Goal: Information Seeking & Learning: Check status

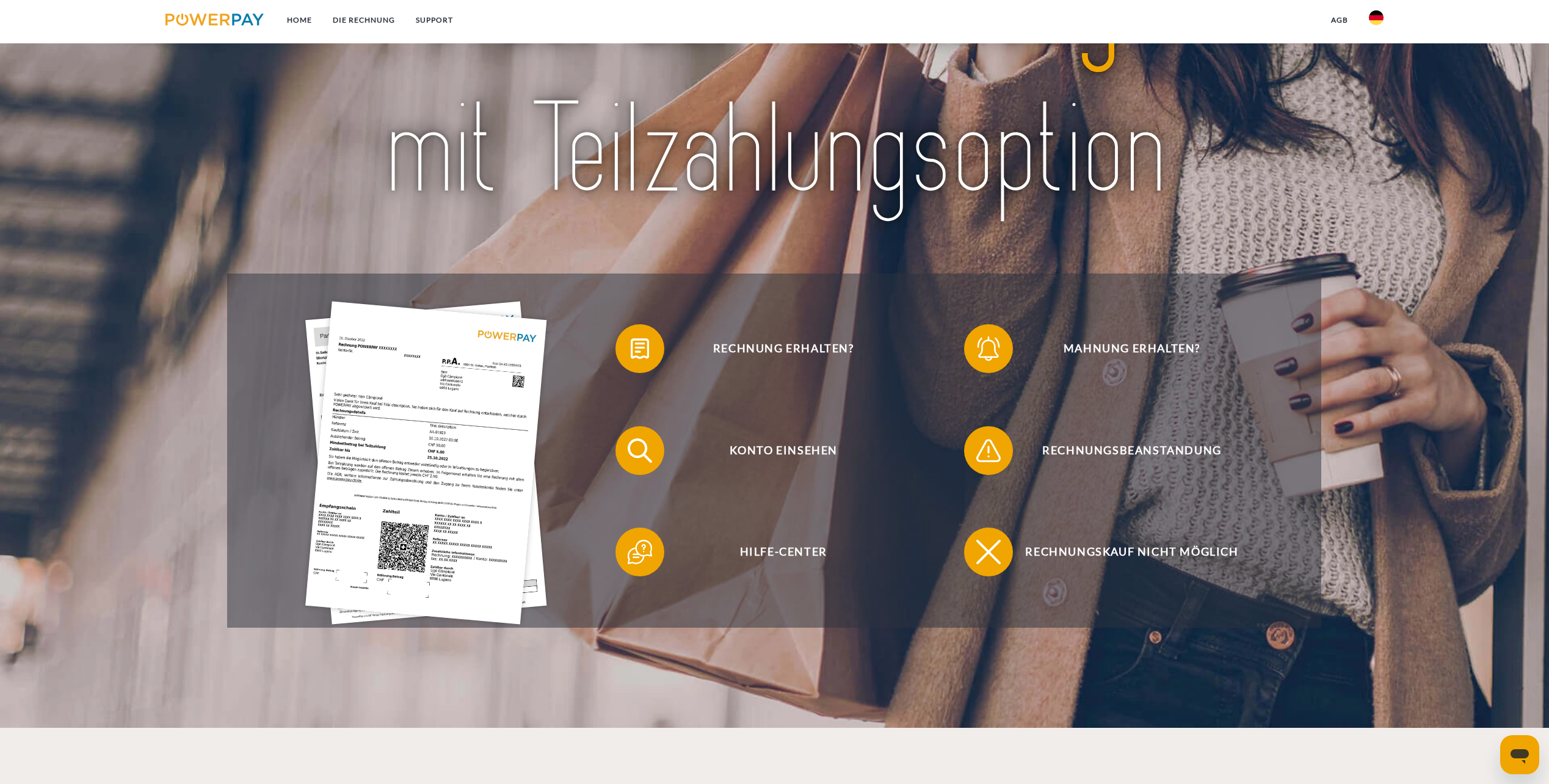
scroll to position [163, 0]
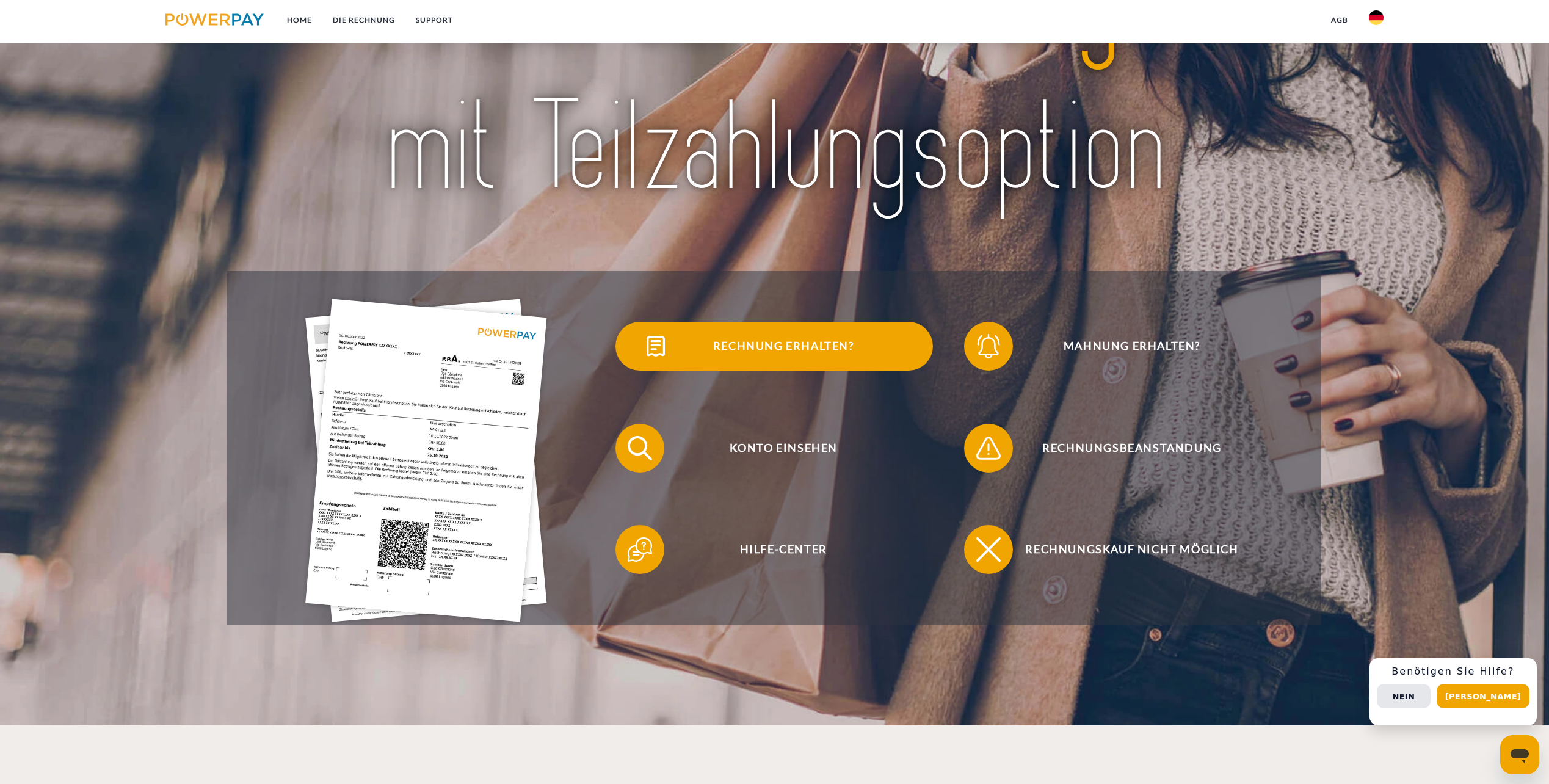
click at [786, 348] on span "Rechnung erhalten?" at bounding box center [783, 346] width 299 height 49
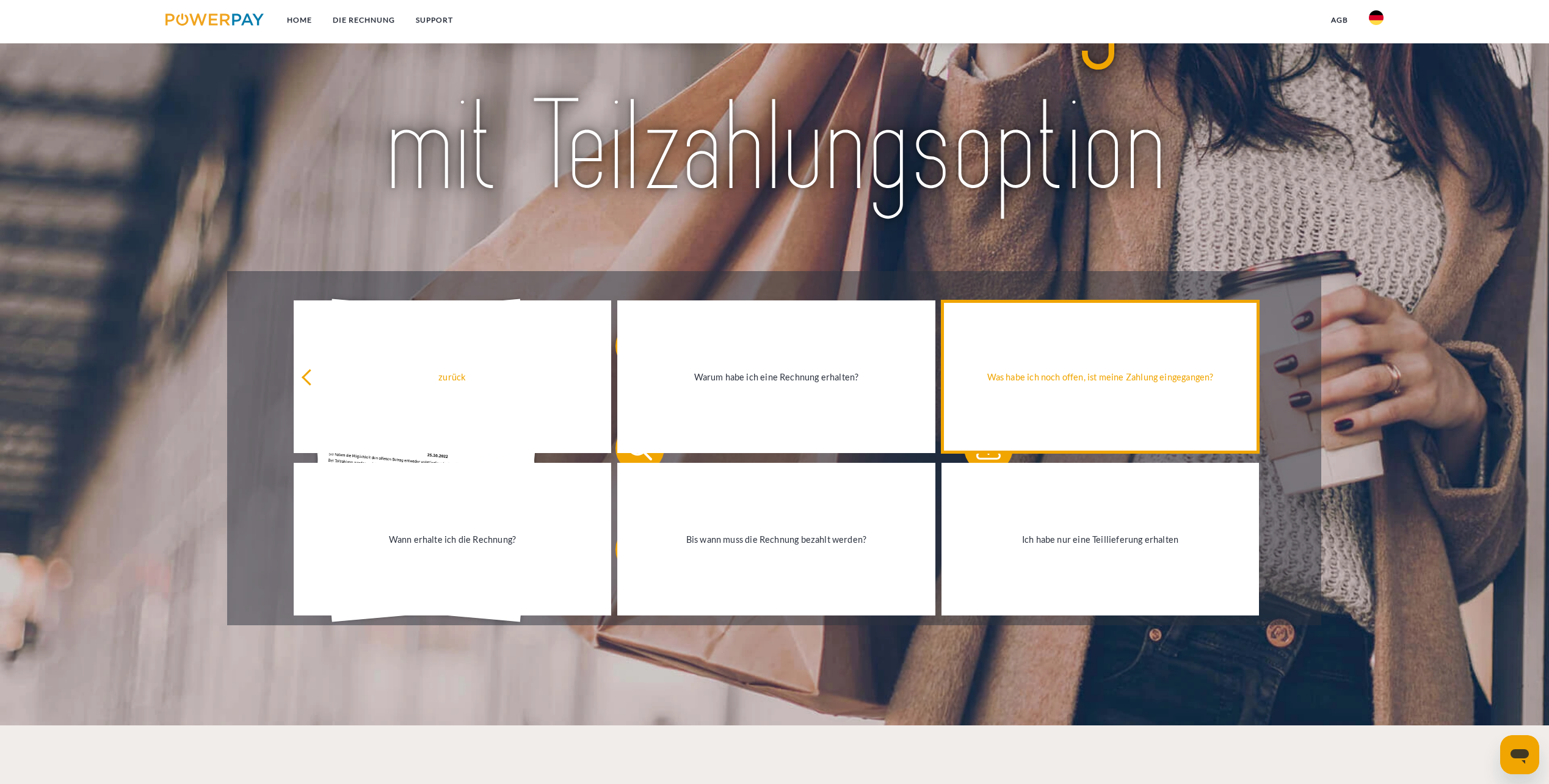
click at [1096, 382] on div "Was habe ich noch offen, ist meine Zahlung eingegangen?" at bounding box center [1100, 376] width 303 height 17
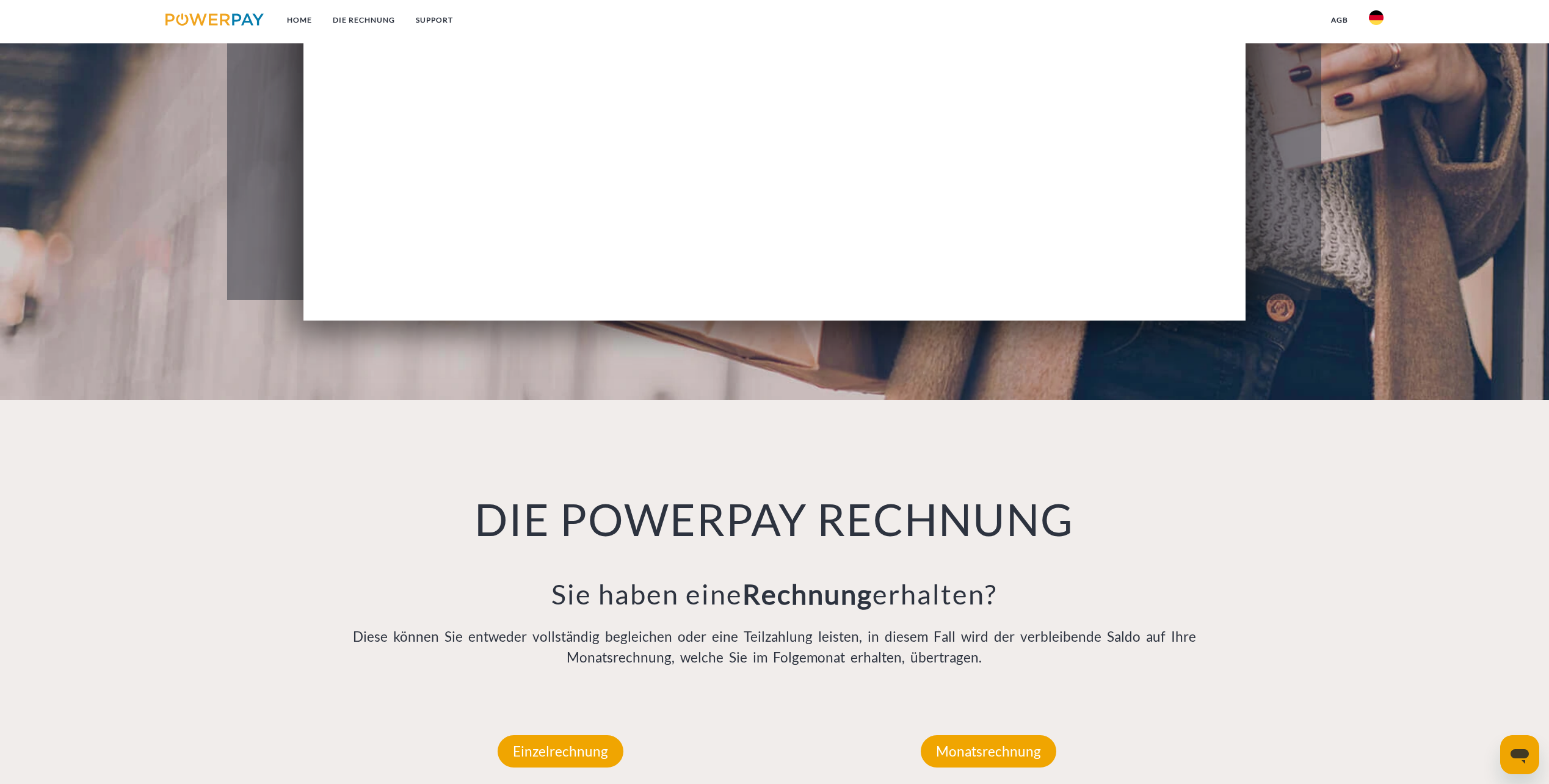
scroll to position [245, 0]
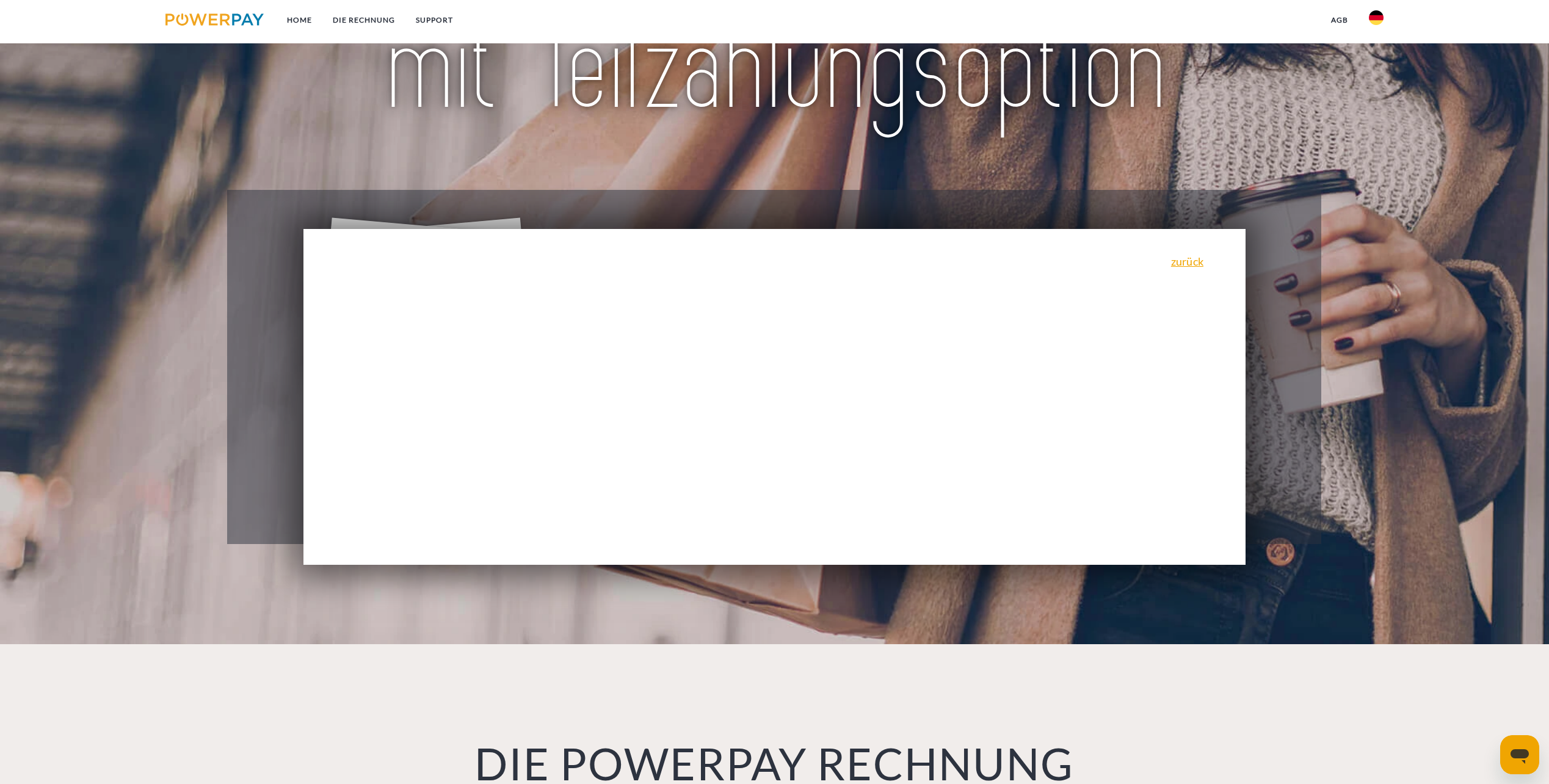
drag, startPoint x: 744, startPoint y: 386, endPoint x: 889, endPoint y: 316, distance: 161.0
click at [745, 385] on div "zurück Warum habe ich eine Rechnung erhalten? POWERPAY ist der Rechnungsherstel…" at bounding box center [775, 397] width 943 height 336
click at [1190, 264] on link "zurück" at bounding box center [1187, 260] width 33 height 11
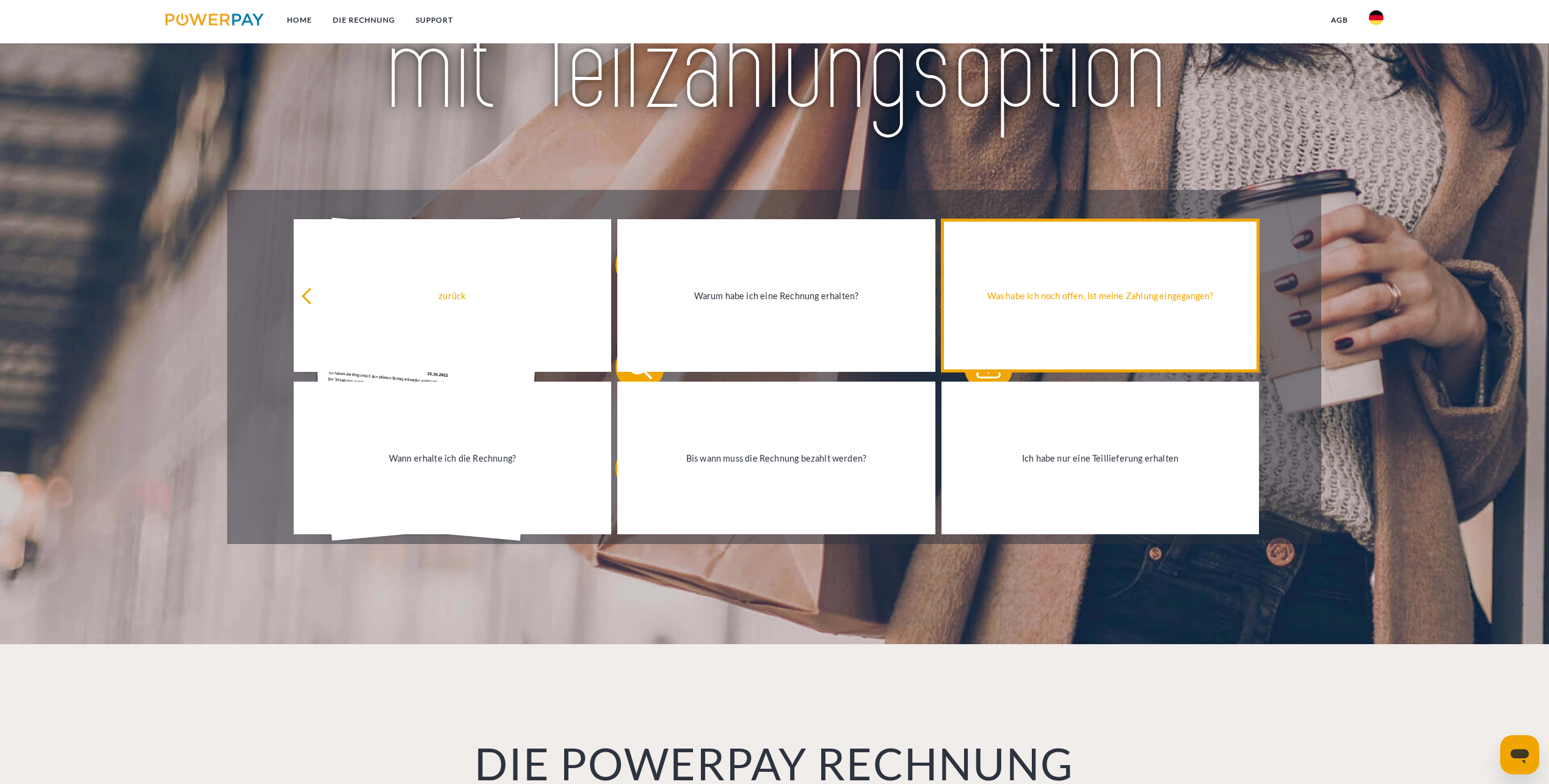
click at [1075, 300] on div "Was habe ich noch offen, ist meine Zahlung eingegangen?" at bounding box center [1100, 295] width 303 height 17
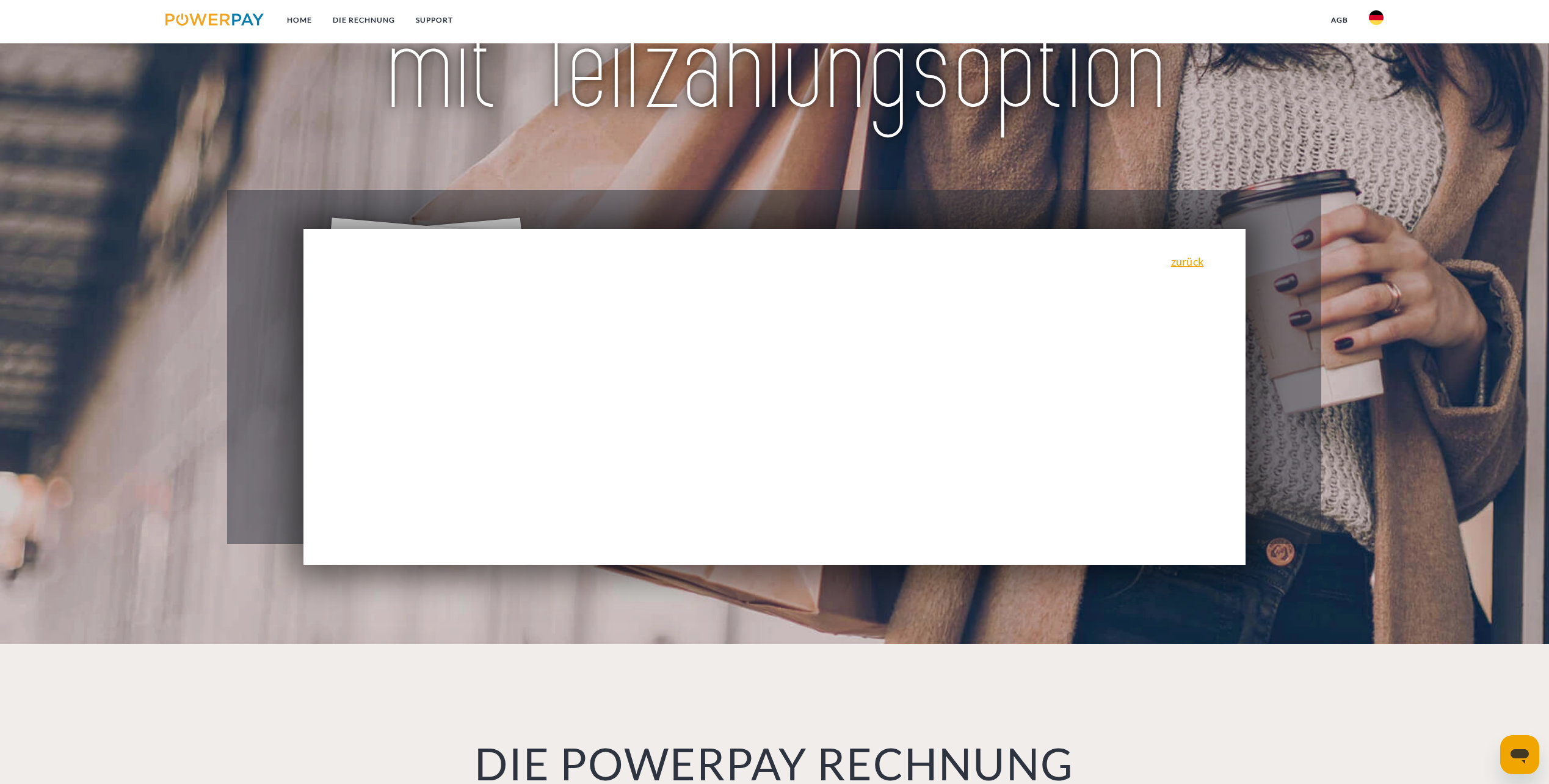
click at [779, 355] on div "zurück Warum habe ich eine Rechnung erhalten? POWERPAY ist der Rechnungsherstel…" at bounding box center [775, 397] width 943 height 336
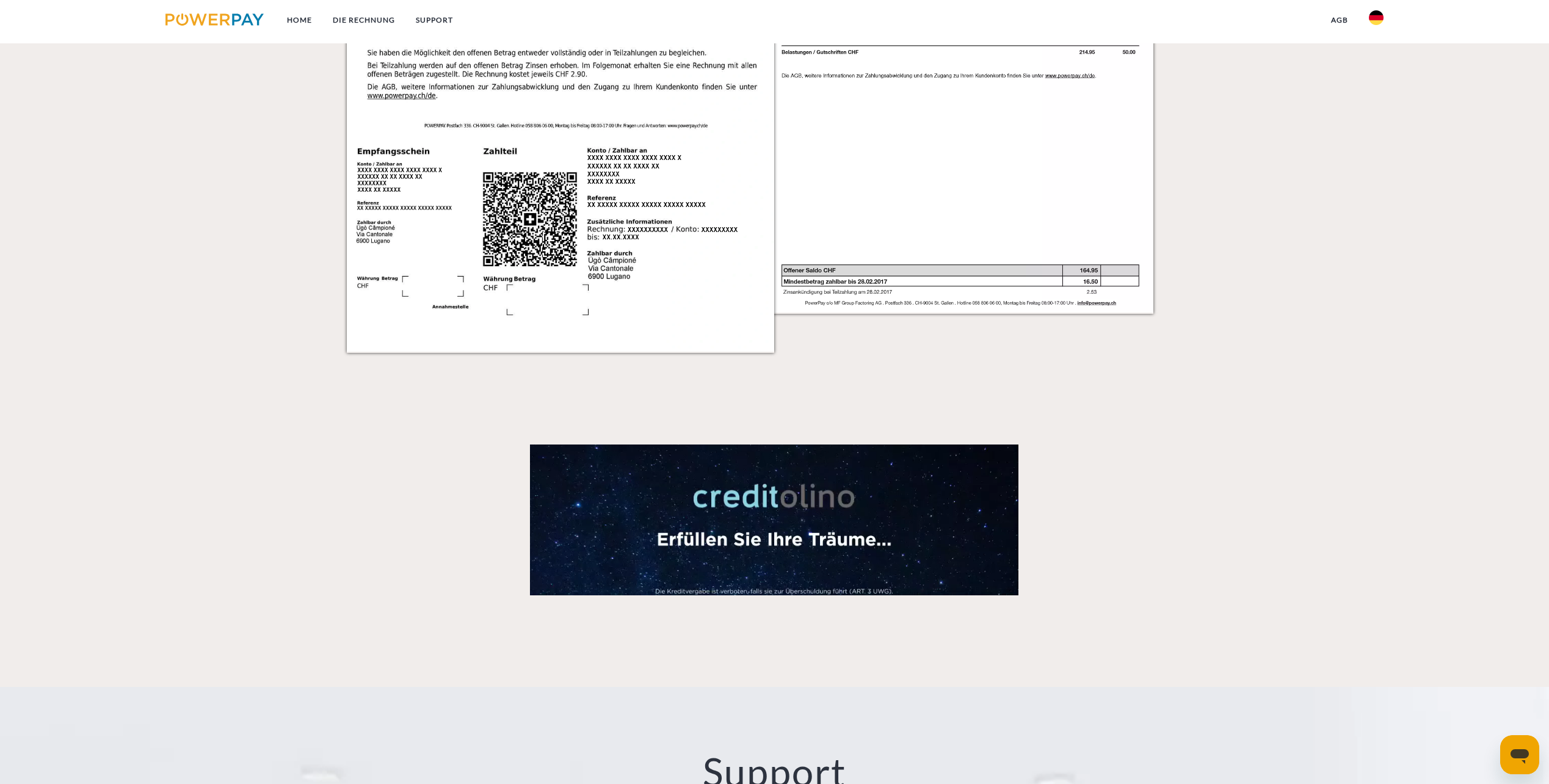
scroll to position [976, 0]
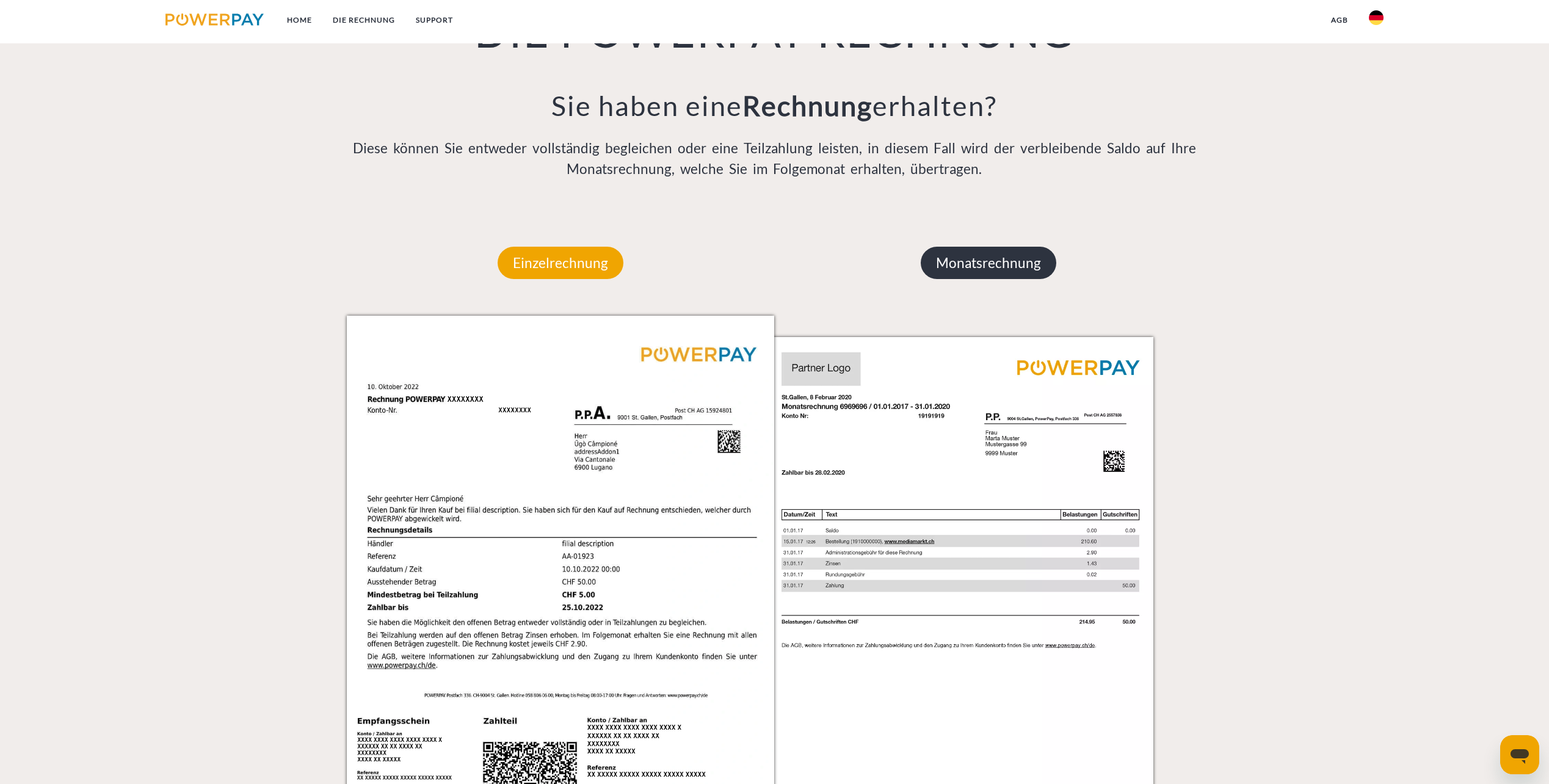
click at [1024, 266] on p "Monatsrechnung" at bounding box center [988, 262] width 135 height 33
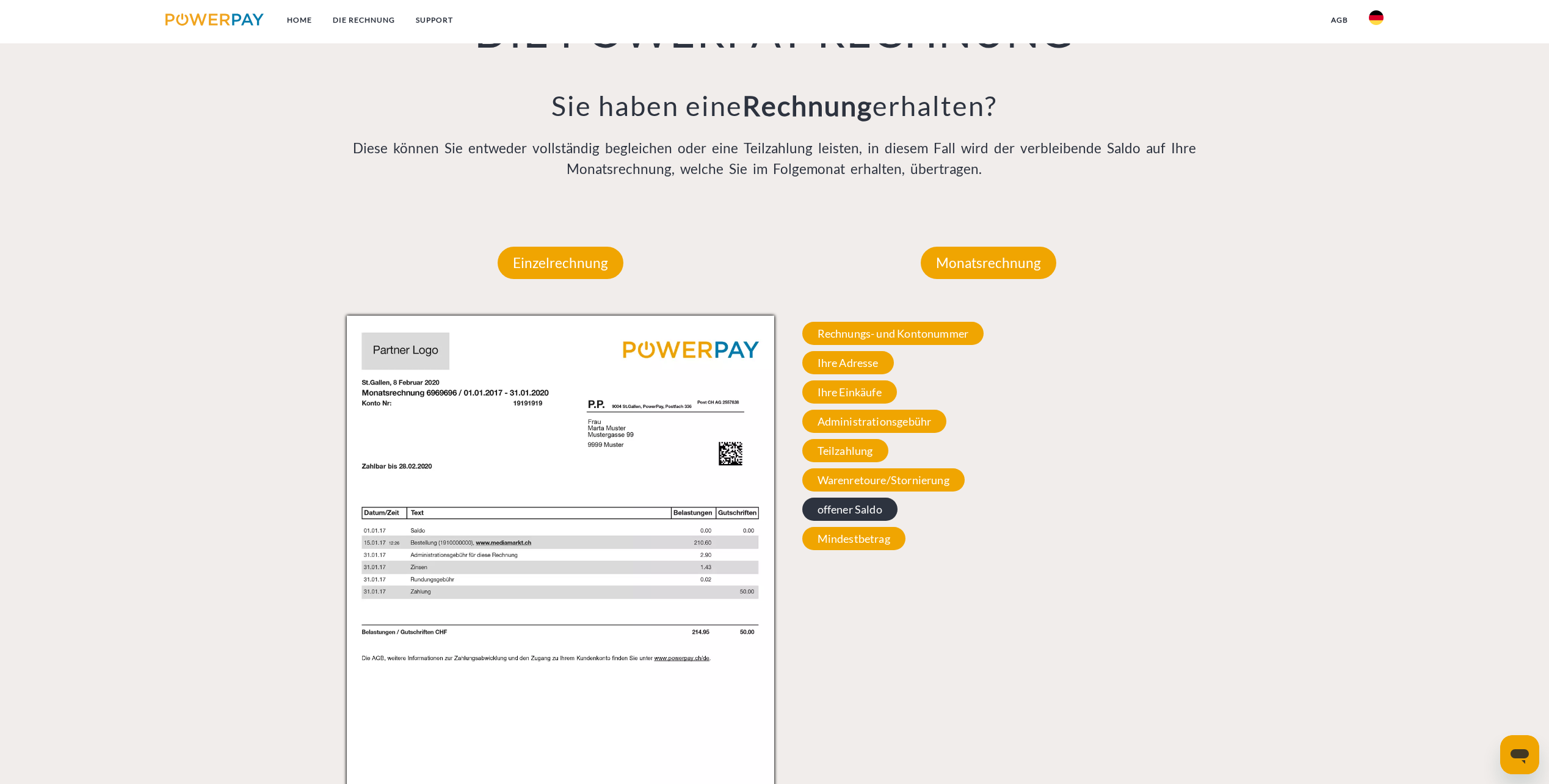
click at [879, 505] on span "offener Saldo" at bounding box center [850, 509] width 95 height 24
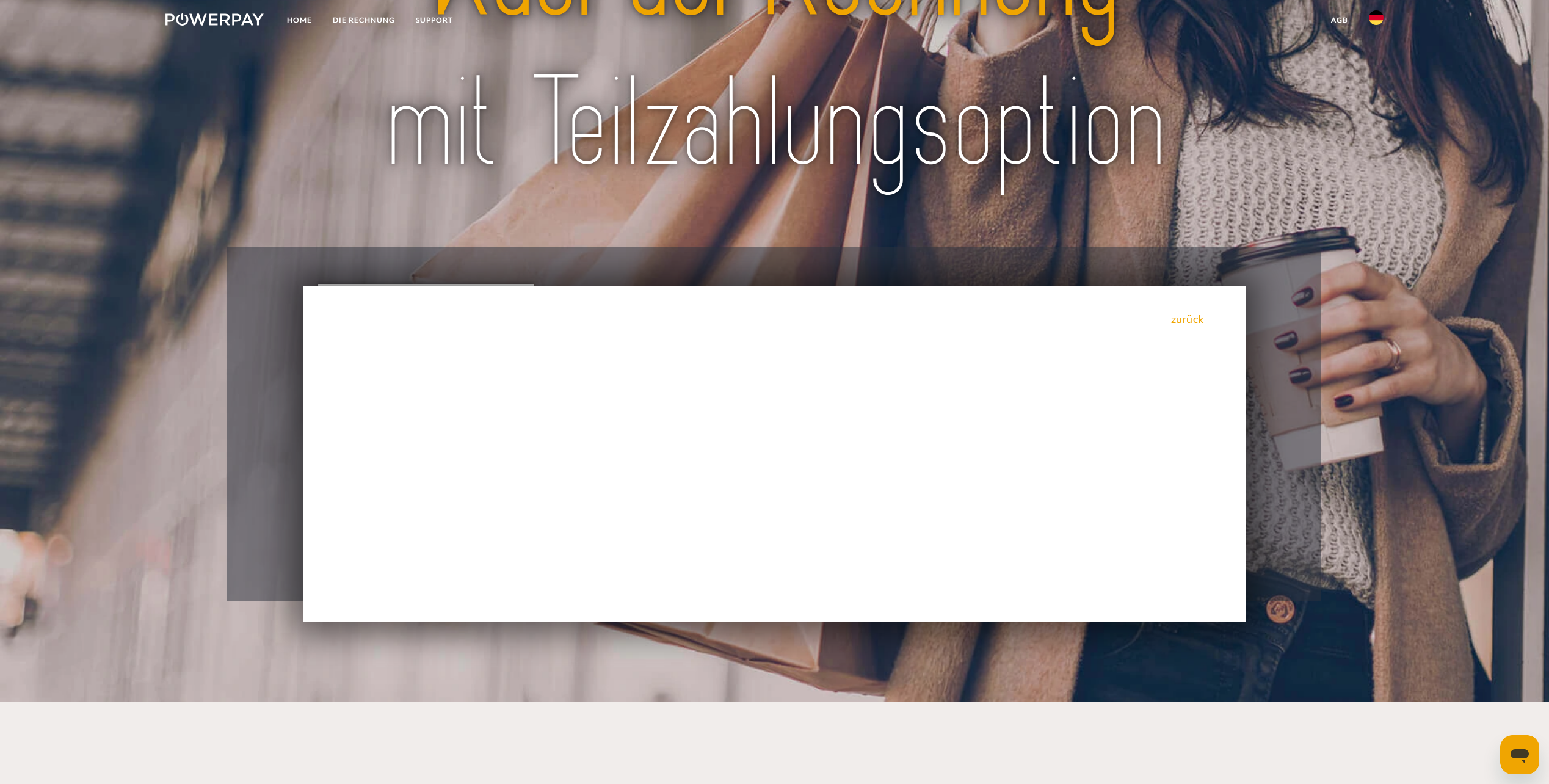
scroll to position [0, 0]
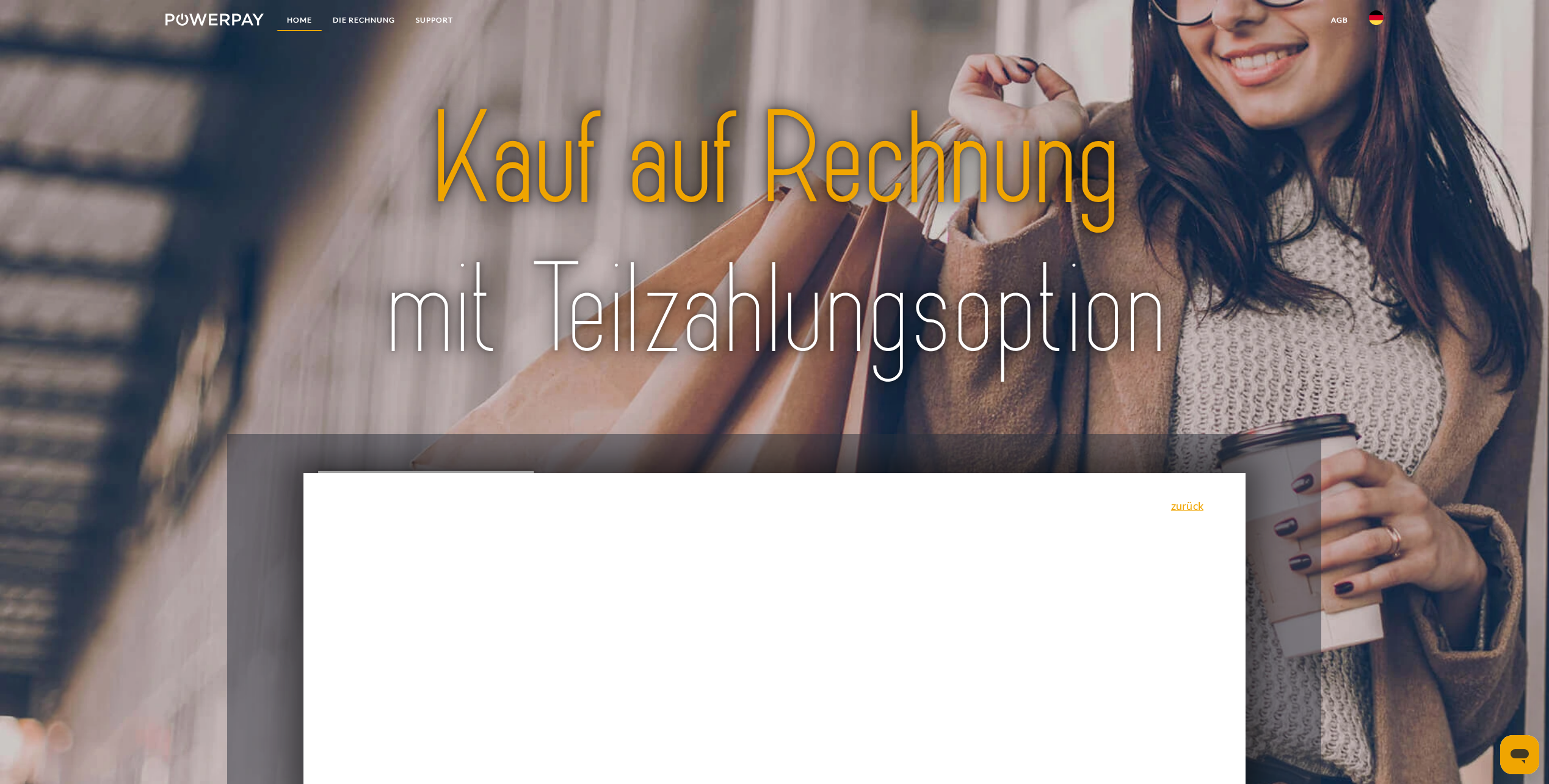
click at [296, 17] on link "Home" at bounding box center [299, 20] width 45 height 22
click at [365, 17] on link "DIE RECHNUNG" at bounding box center [364, 20] width 83 height 22
click at [303, 18] on link "Home" at bounding box center [299, 20] width 45 height 22
click at [200, 22] on img at bounding box center [214, 19] width 98 height 13
click at [203, 22] on img at bounding box center [214, 19] width 98 height 13
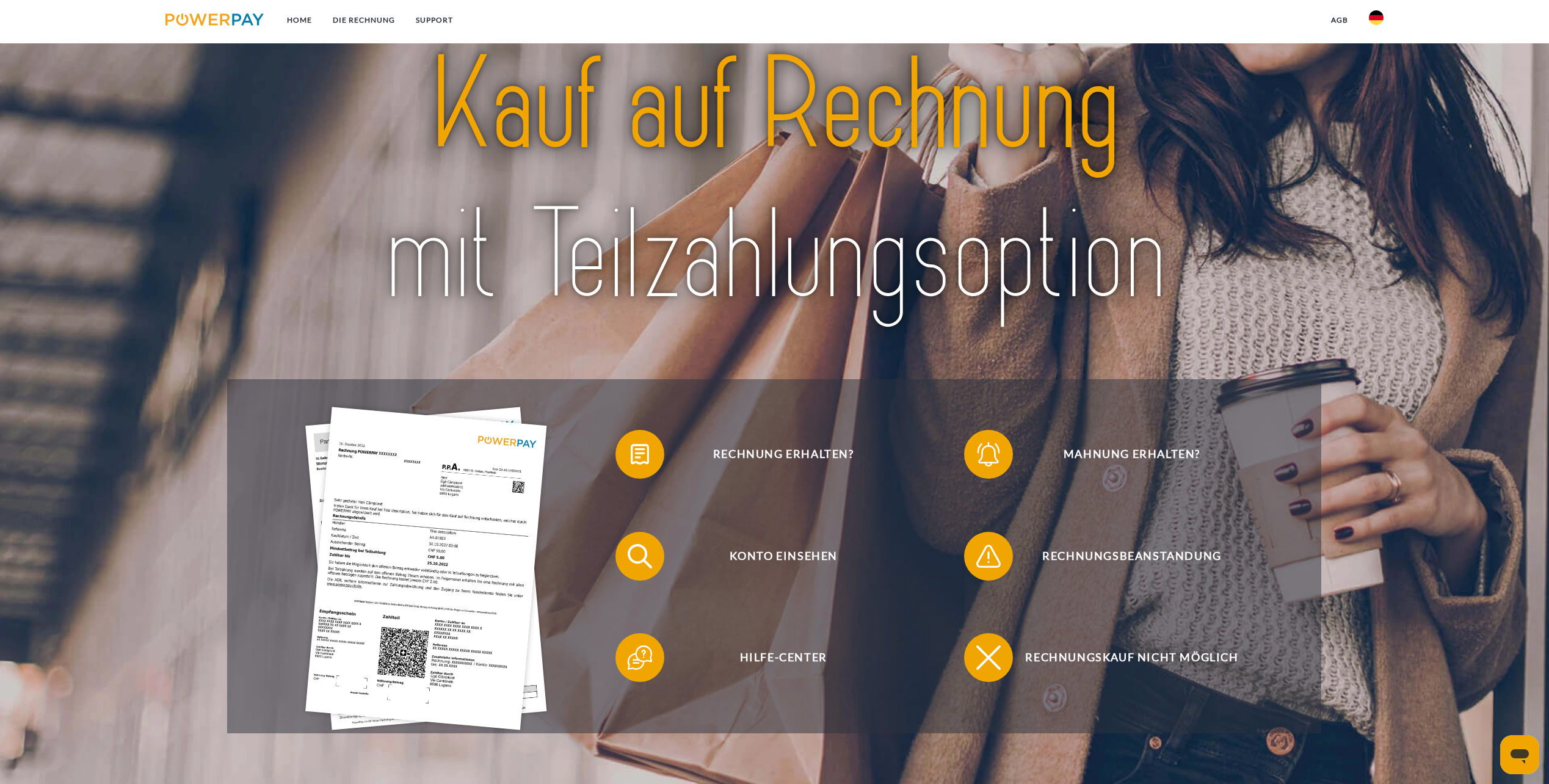
scroll to position [163, 0]
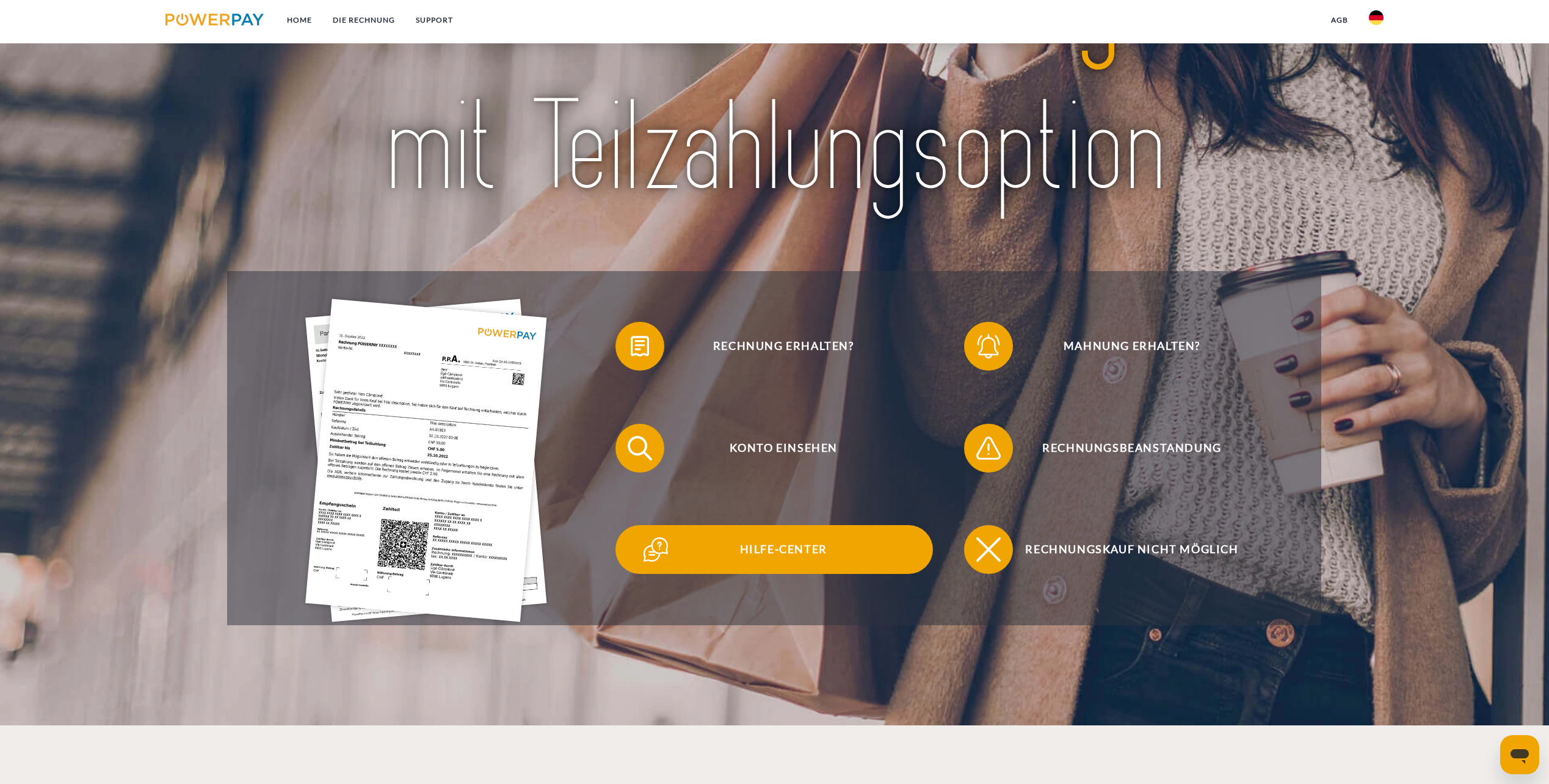
click at [784, 551] on span "Hilfe-Center" at bounding box center [783, 550] width 299 height 49
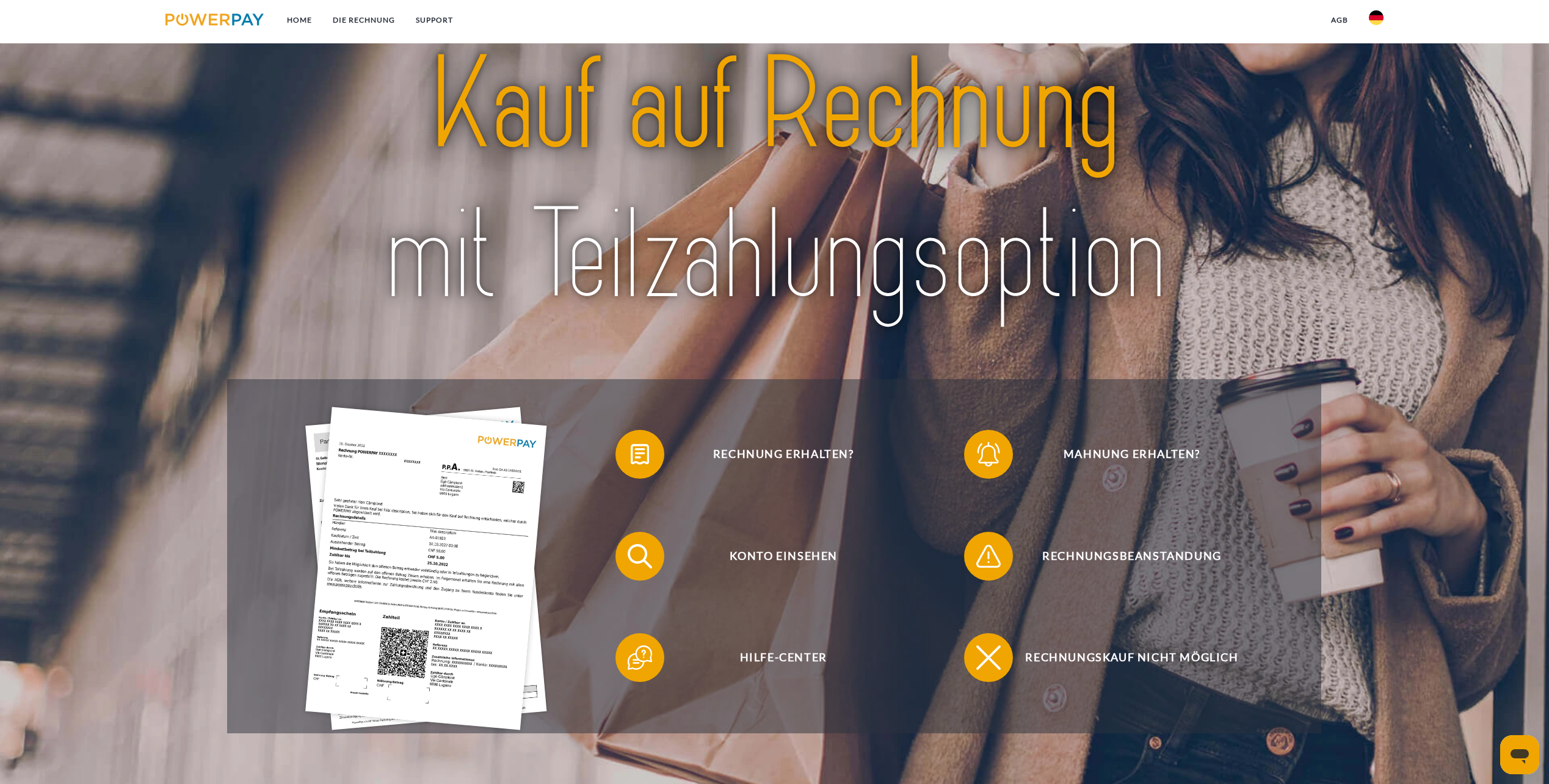
scroll to position [82, 0]
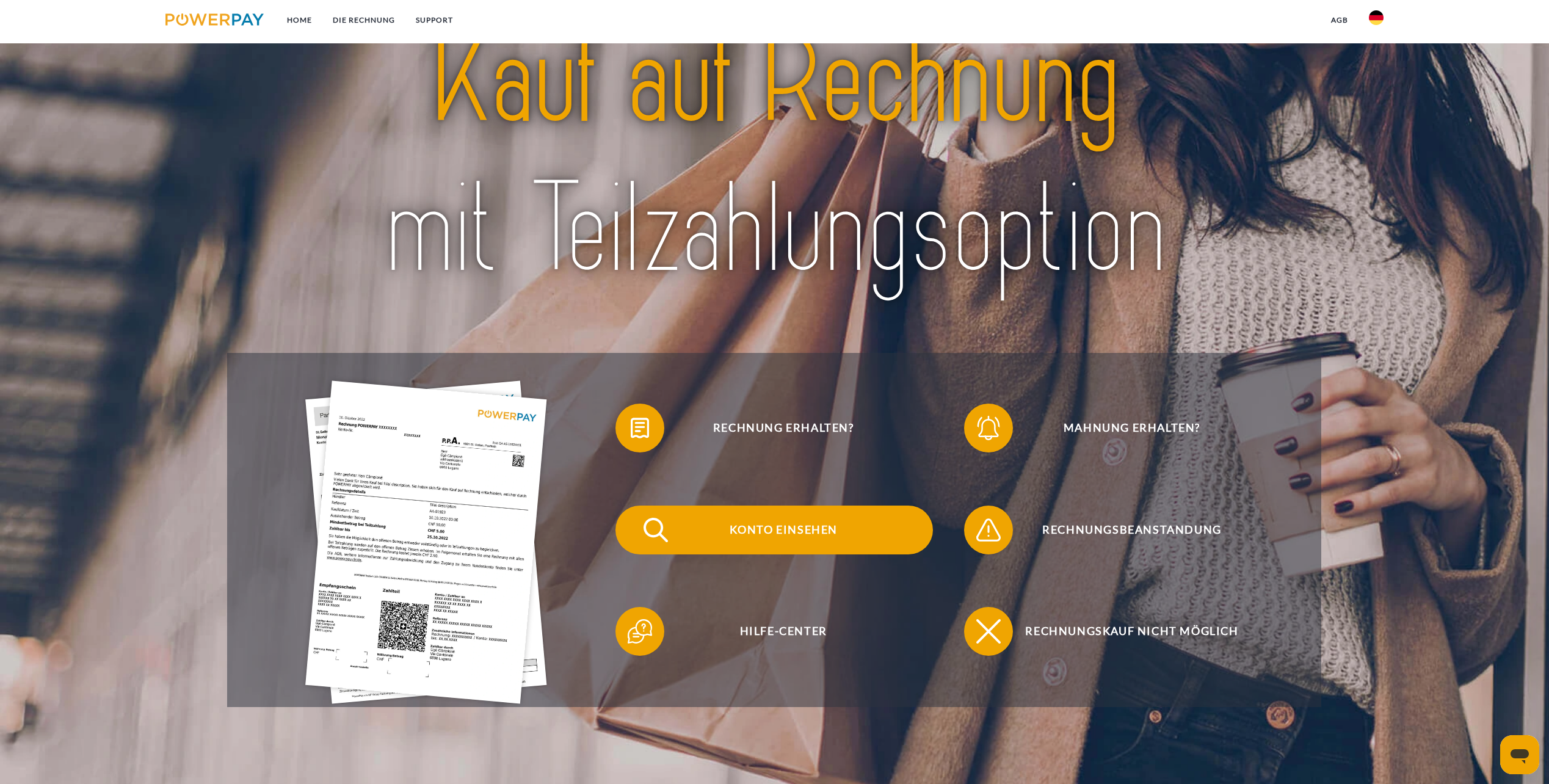
click at [769, 532] on span "Konto einsehen" at bounding box center [783, 529] width 299 height 49
